Goal: Information Seeking & Learning: Understand process/instructions

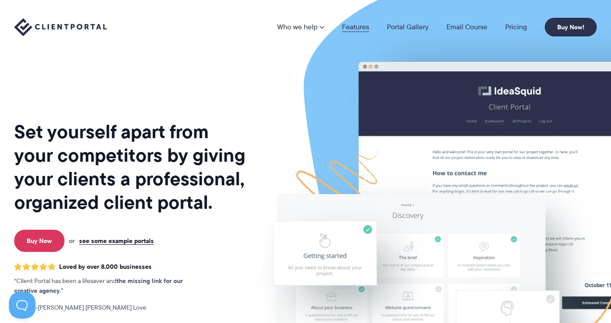
click at [345, 29] on link "Features" at bounding box center [355, 27] width 27 height 7
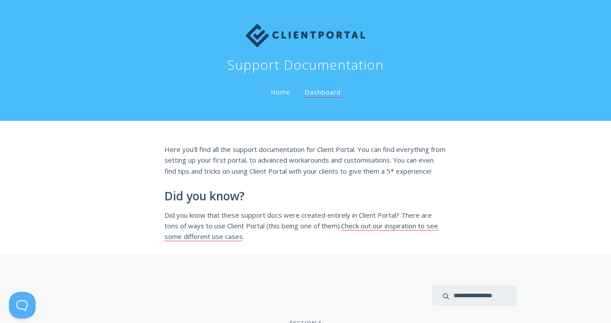
click at [323, 203] on h2 "Did you know?" at bounding box center [306, 196] width 282 height 13
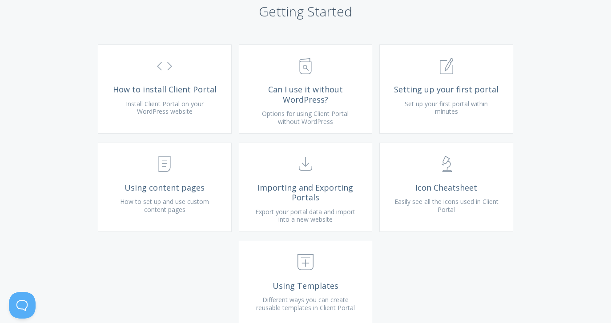
scroll to position [332, 0]
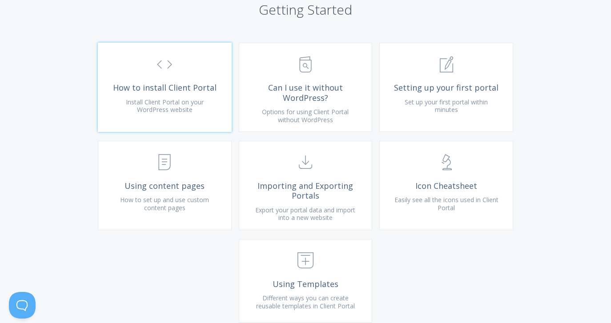
click at [195, 121] on link ".st0{fill:none;stroke:#000000;stroke-width:2;stroke-miterlimit:10;} Untitled-16…" at bounding box center [165, 87] width 134 height 89
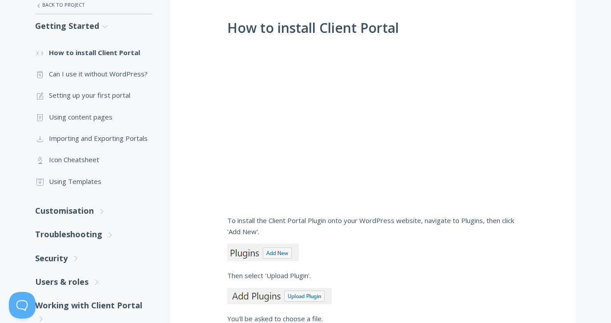
scroll to position [179, 0]
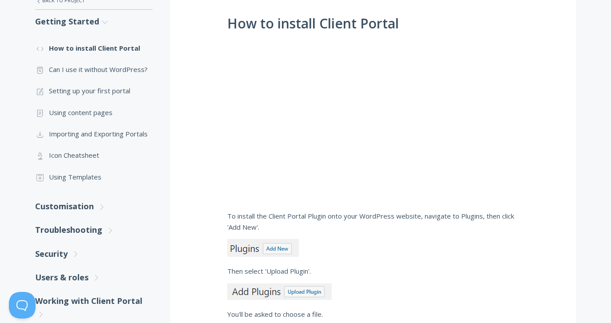
click at [481, 245] on p at bounding box center [373, 248] width 292 height 18
click at [105, 74] on link ".st0{fill:none;stroke:#000000;stroke-width:2;stroke-miterlimit:10;} Untitled-13…" at bounding box center [93, 69] width 117 height 21
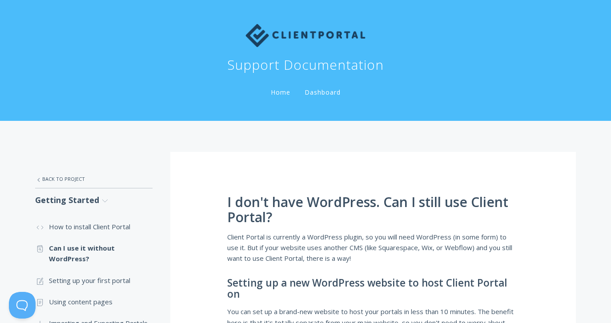
click at [515, 210] on h1 "I don't have WordPress. Can I still use Client Portal?" at bounding box center [373, 210] width 292 height 30
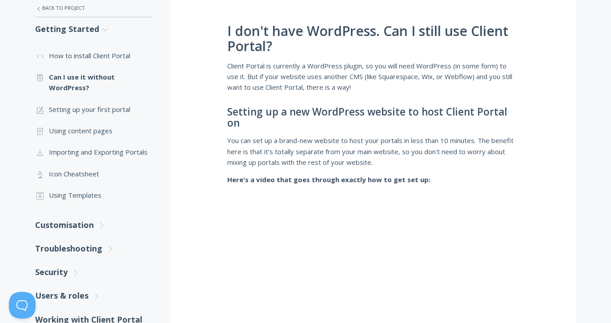
scroll to position [169, 0]
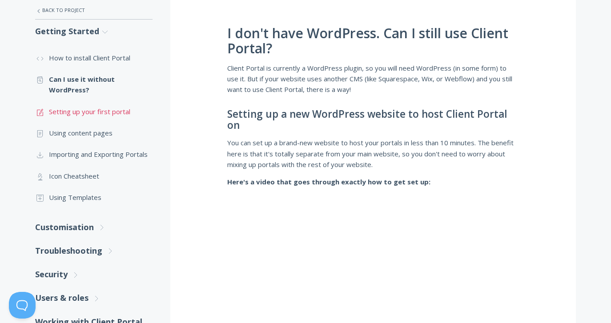
click at [111, 109] on link ".st0{fill:none;stroke:#000000;stroke-width:2;stroke-miterlimit:10;} 1. General …" at bounding box center [93, 111] width 117 height 21
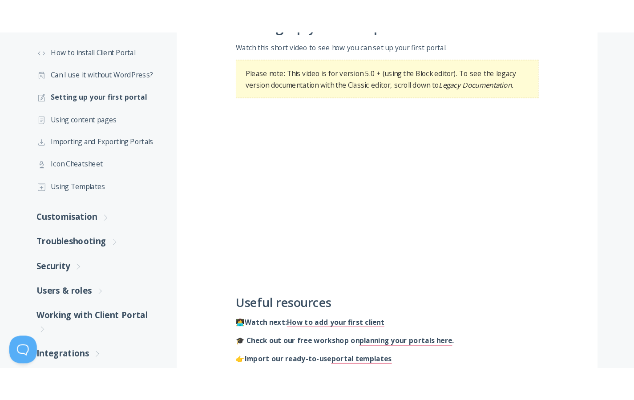
scroll to position [210, 0]
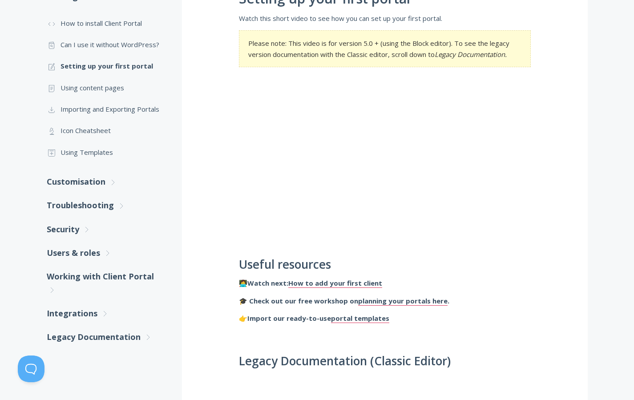
scroll to position [206, 0]
